Goal: Check status

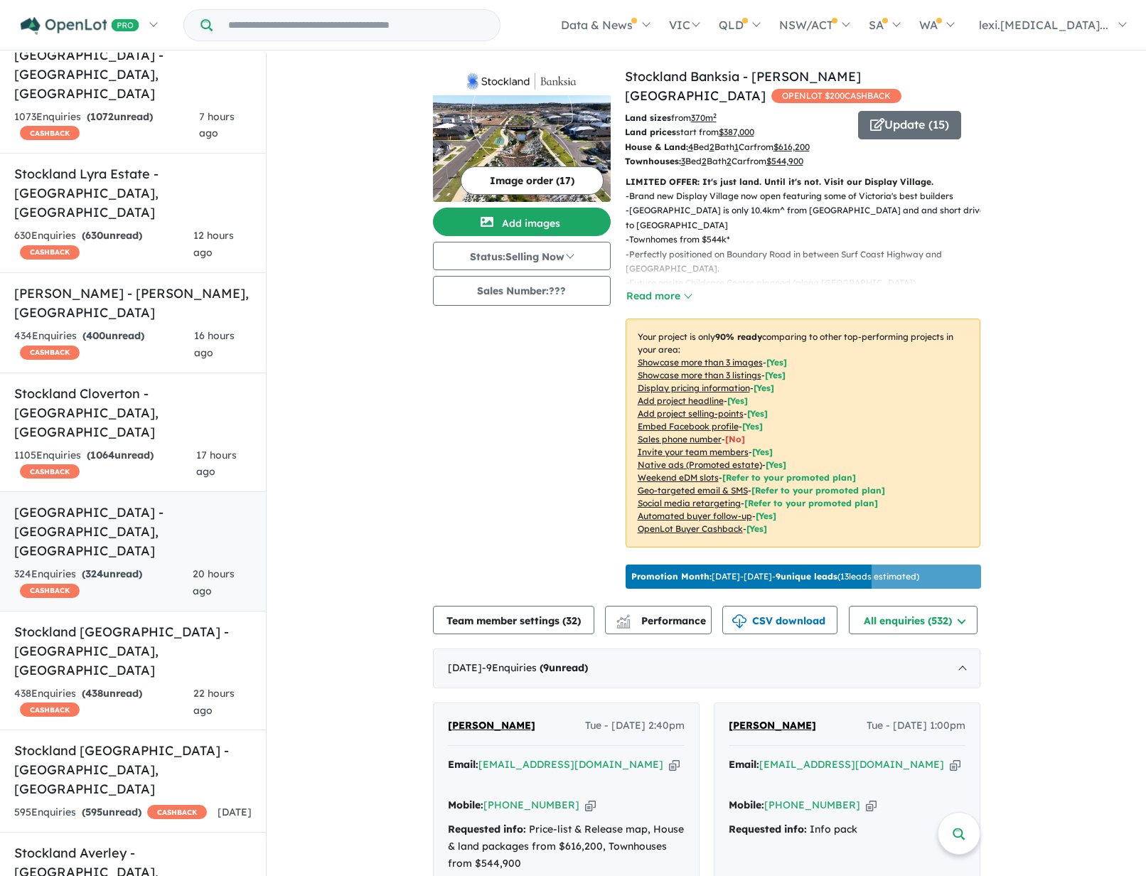
scroll to position [129, 0]
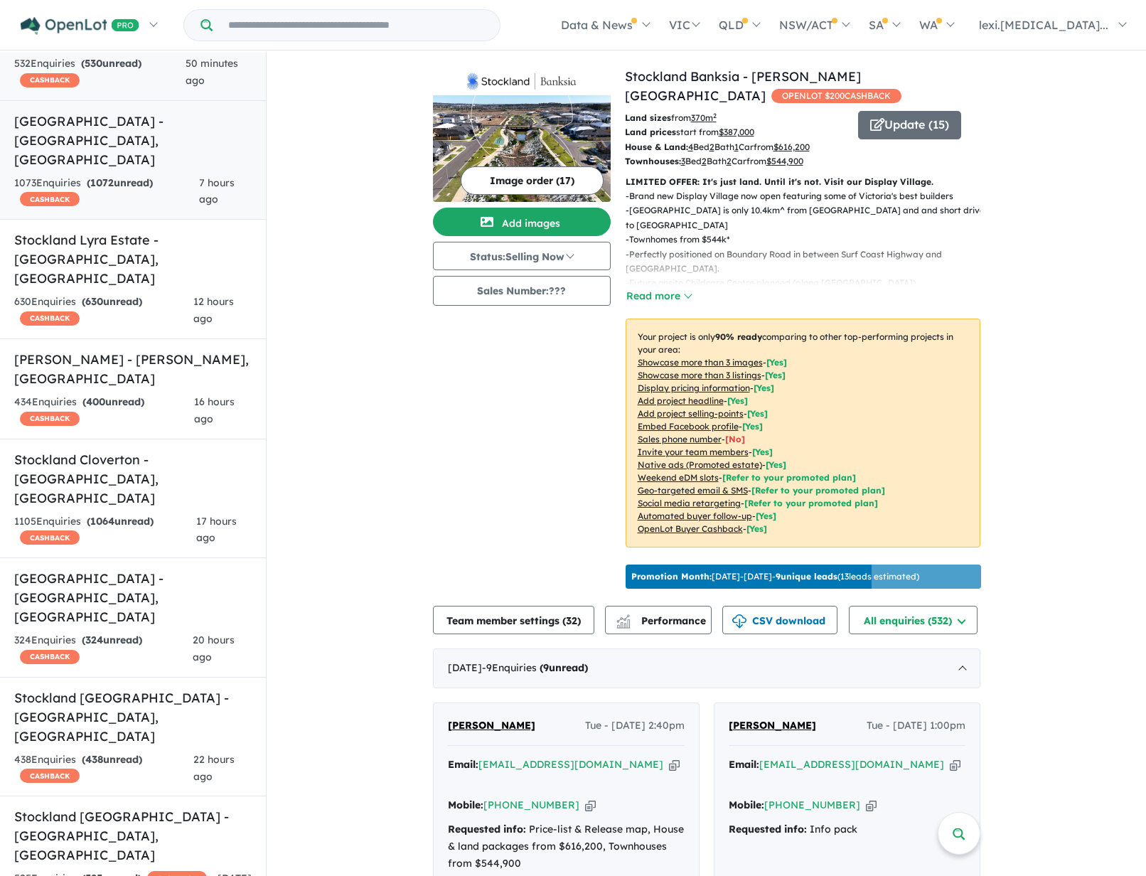
click at [143, 131] on link "Stockland Highlands - [GEOGRAPHIC_DATA] , [GEOGRAPHIC_DATA] 1073 Enquir ies ( 1…" at bounding box center [133, 160] width 266 height 120
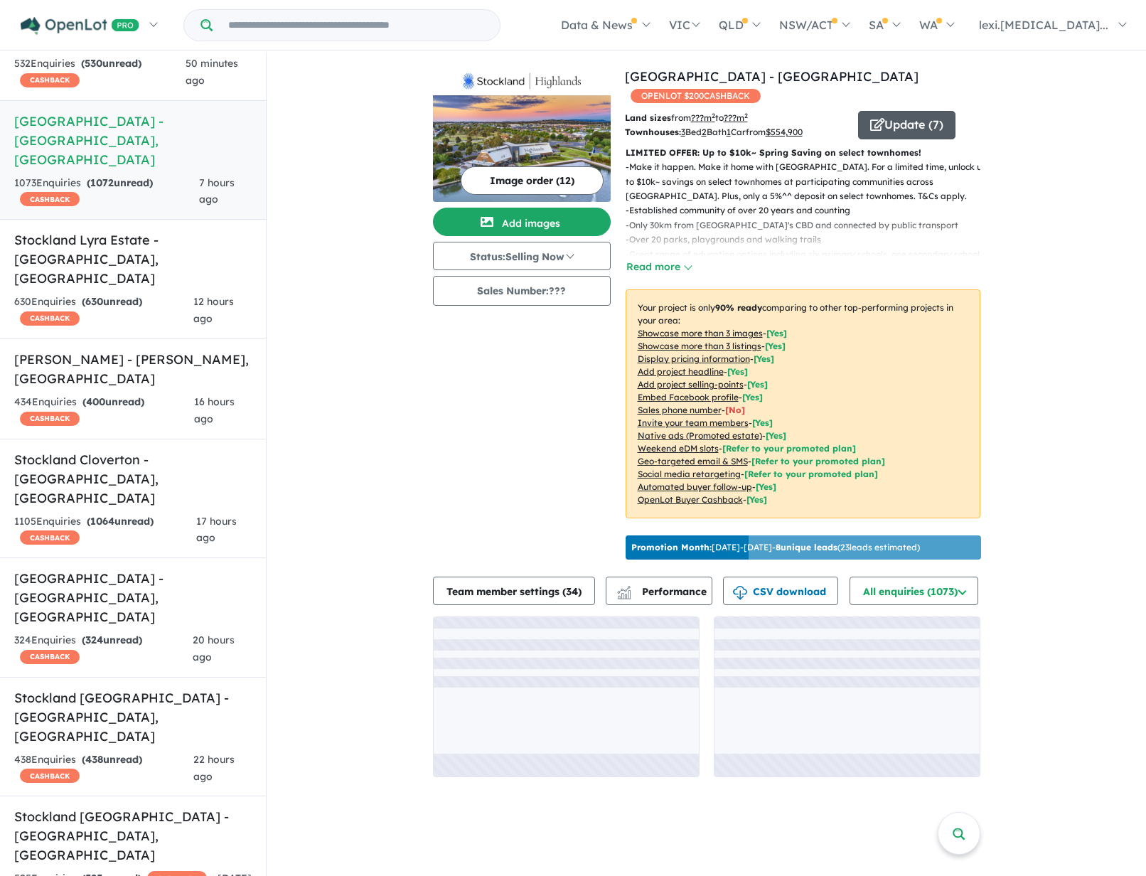
click at [924, 111] on button "Update ( 7 )" at bounding box center [906, 125] width 97 height 28
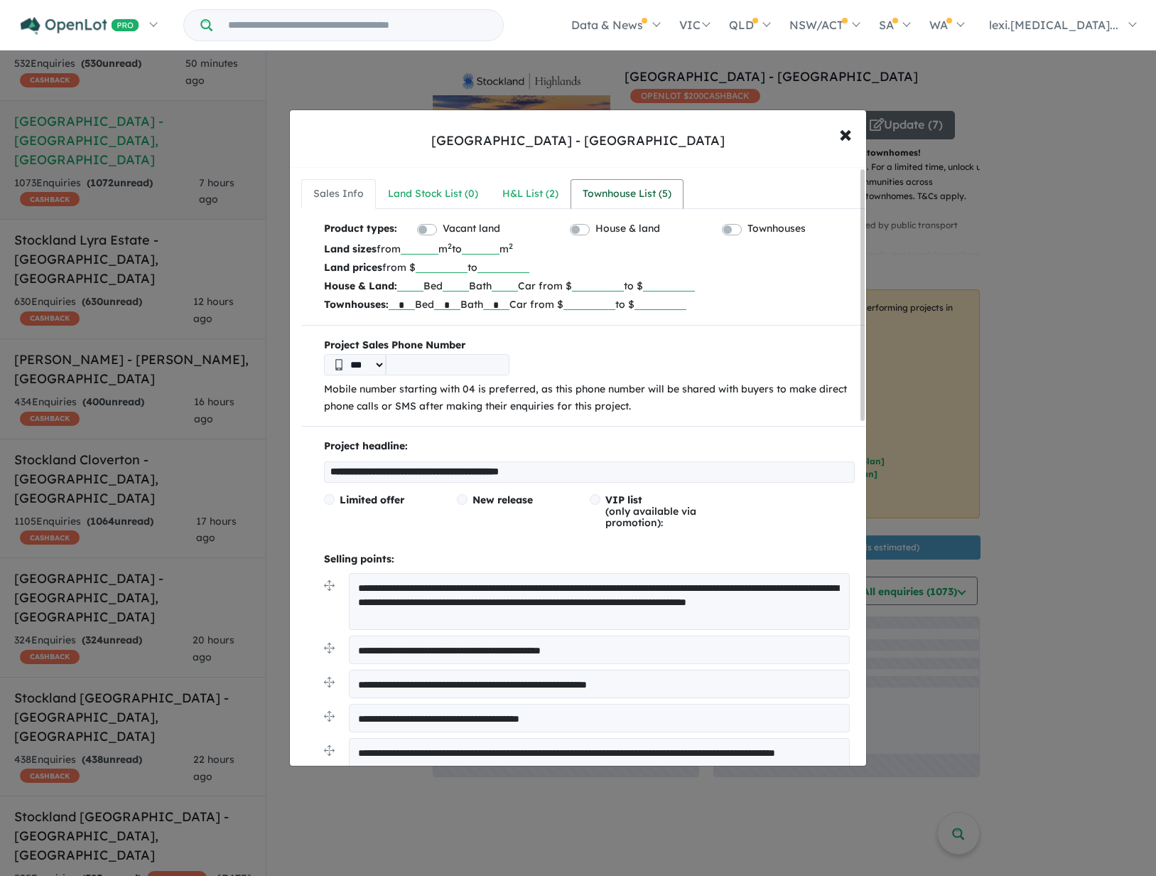
click at [623, 198] on div "Townhouse List ( 5 )" at bounding box center [627, 193] width 89 height 17
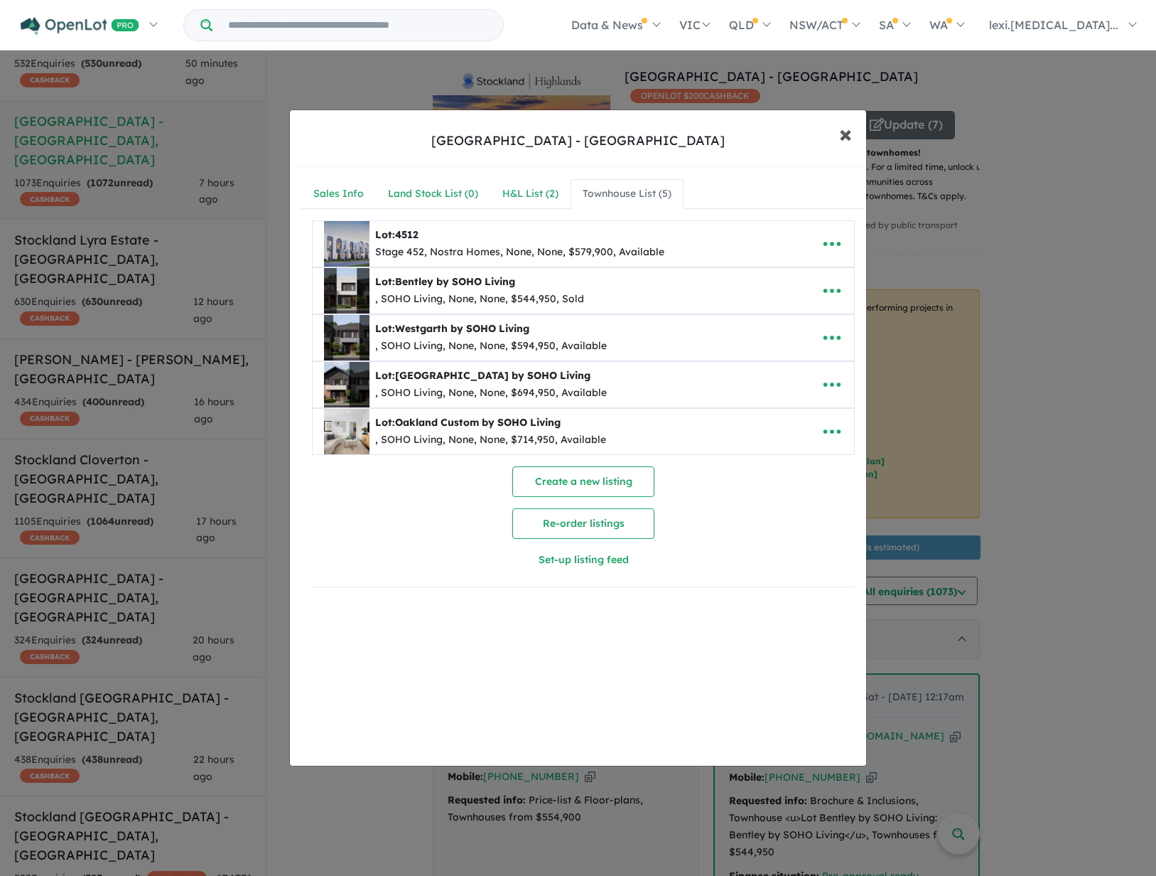
click at [839, 131] on button "× Close" at bounding box center [845, 133] width 41 height 38
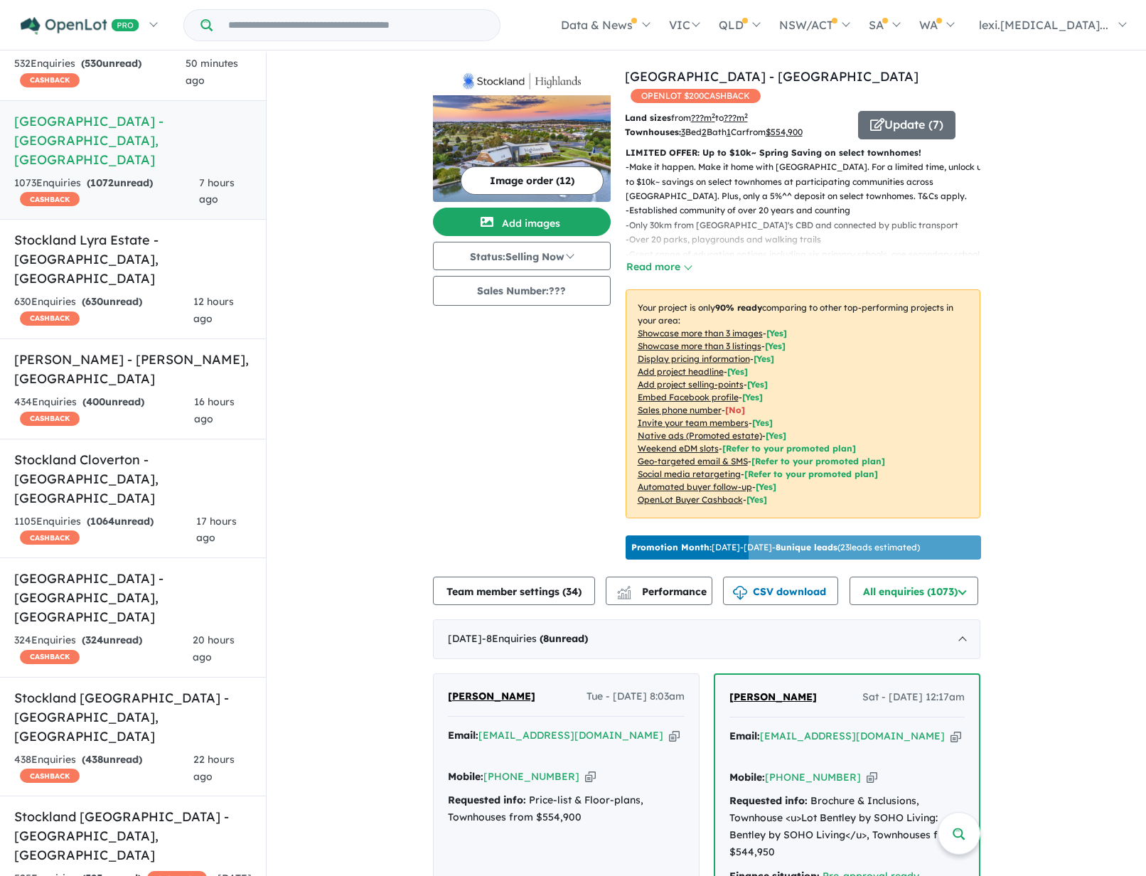
click at [497, 423] on div "Image order ( 12 ) Add images Status: Selling Now In Planning Coming Soon Selli…" at bounding box center [529, 316] width 192 height 498
click at [475, 402] on div "Image order ( 12 ) Add images Status: Selling Now In Planning Coming Soon Selli…" at bounding box center [529, 316] width 192 height 498
